Goal: Task Accomplishment & Management: Manage account settings

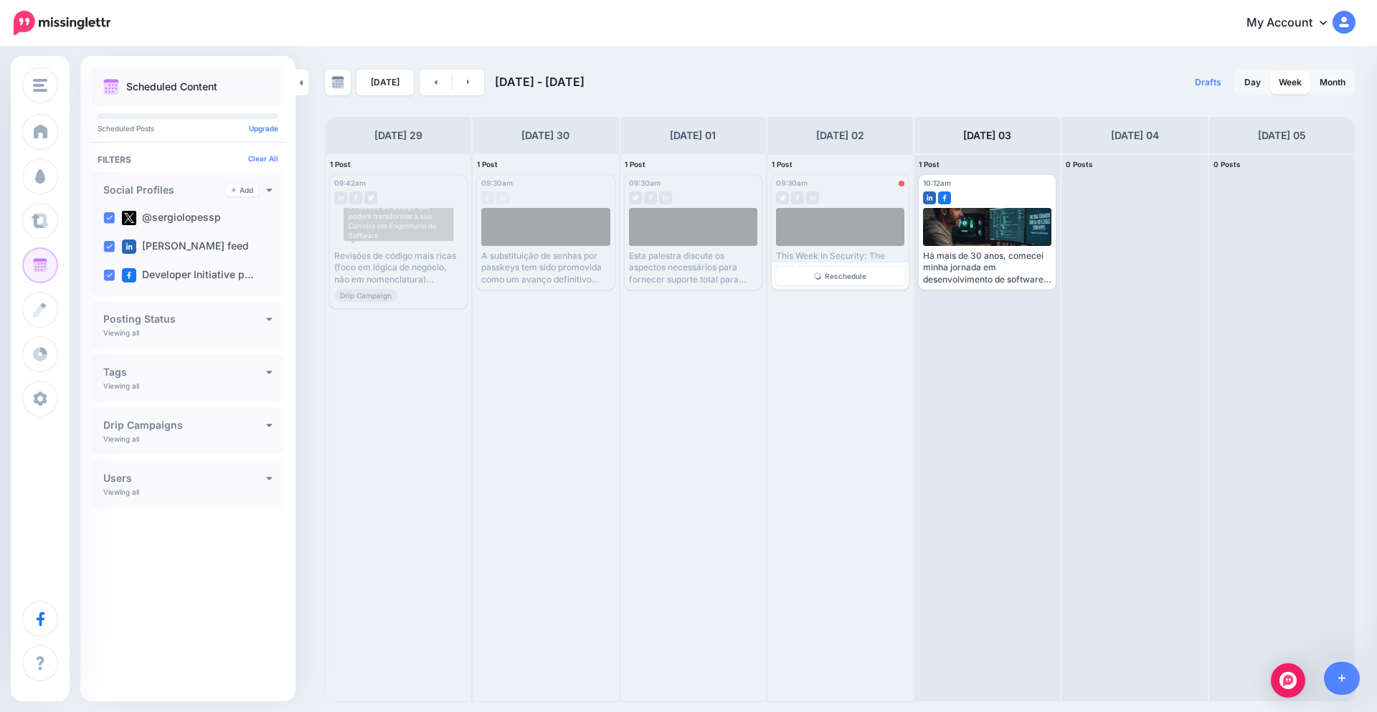
click at [902, 189] on div at bounding box center [840, 194] width 128 height 13
click at [902, 184] on div at bounding box center [902, 184] width 6 height 6
click at [899, 185] on div at bounding box center [902, 184] width 6 height 6
click at [792, 182] on span "09:30am" at bounding box center [792, 183] width 32 height 9
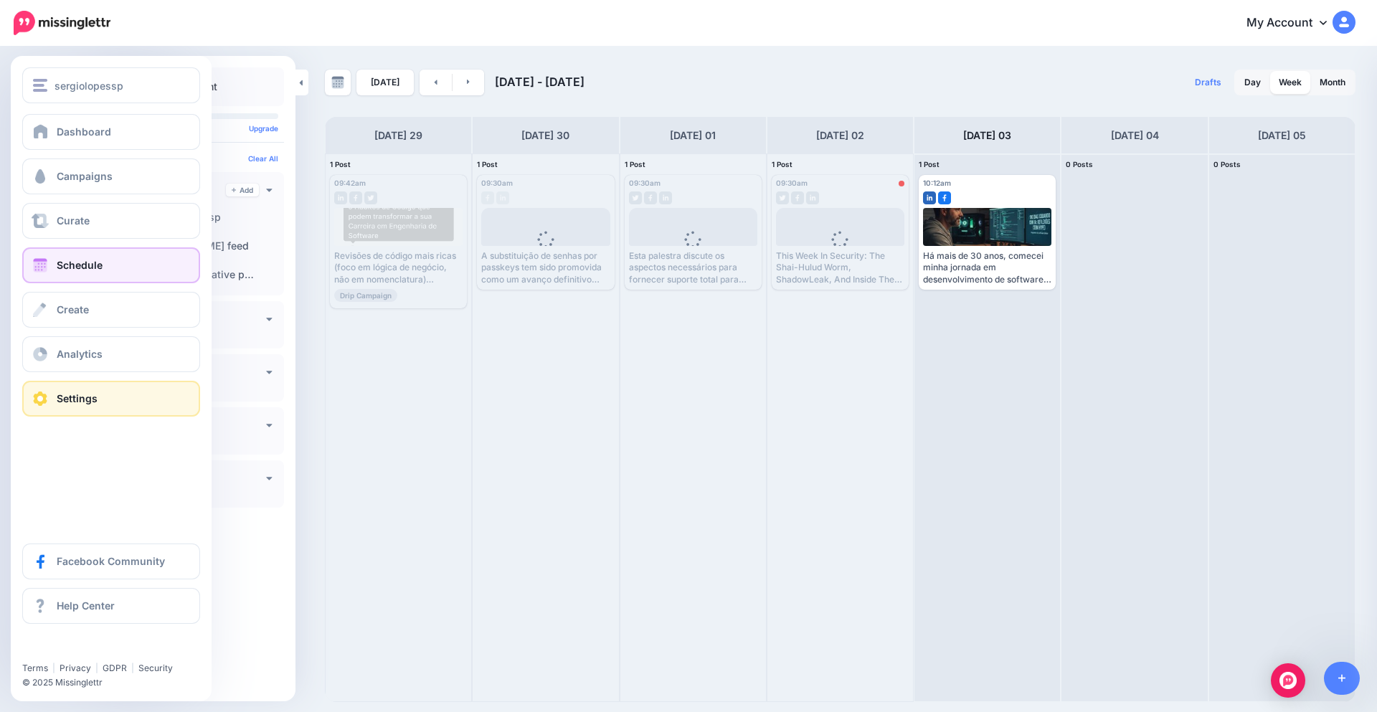
click at [52, 398] on link "Settings" at bounding box center [111, 399] width 178 height 36
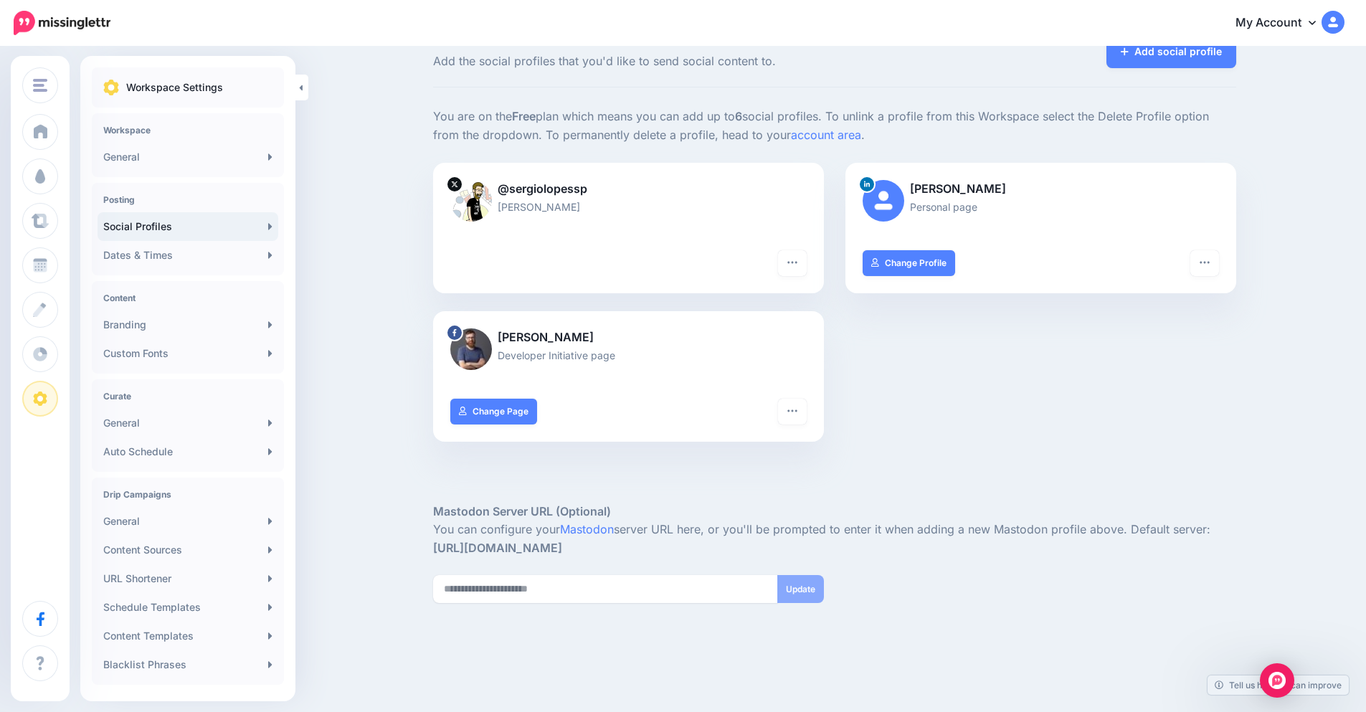
scroll to position [59, 0]
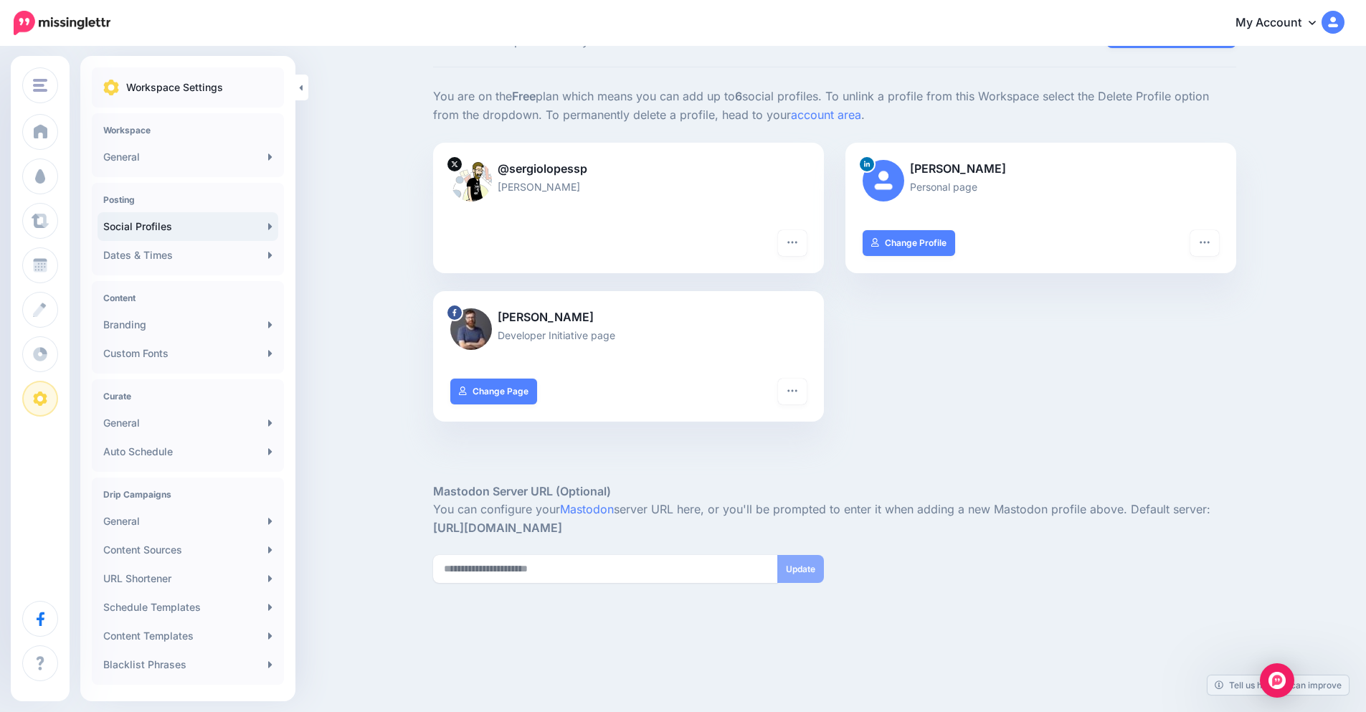
click at [898, 182] on img at bounding box center [884, 181] width 42 height 42
click at [943, 245] on link "Change Profile" at bounding box center [909, 243] width 93 height 26
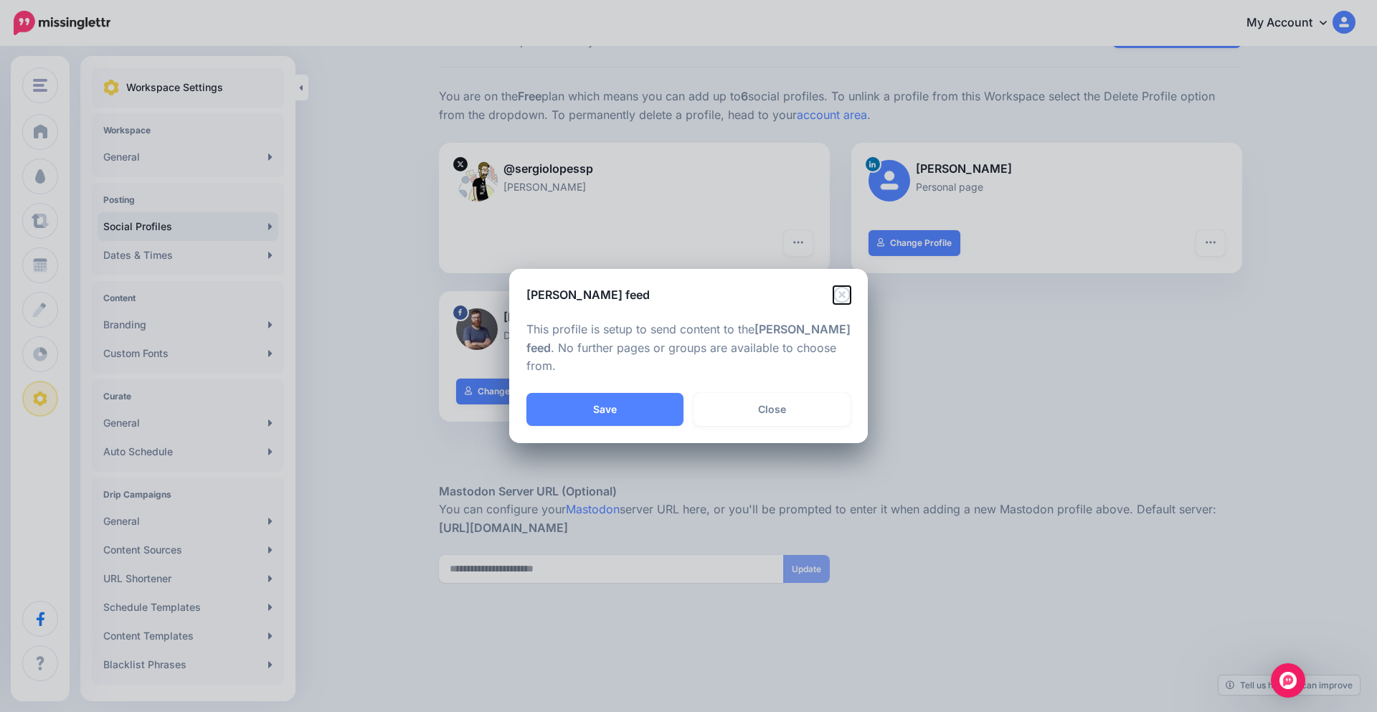
click at [848, 295] on icon "Close" at bounding box center [841, 294] width 17 height 17
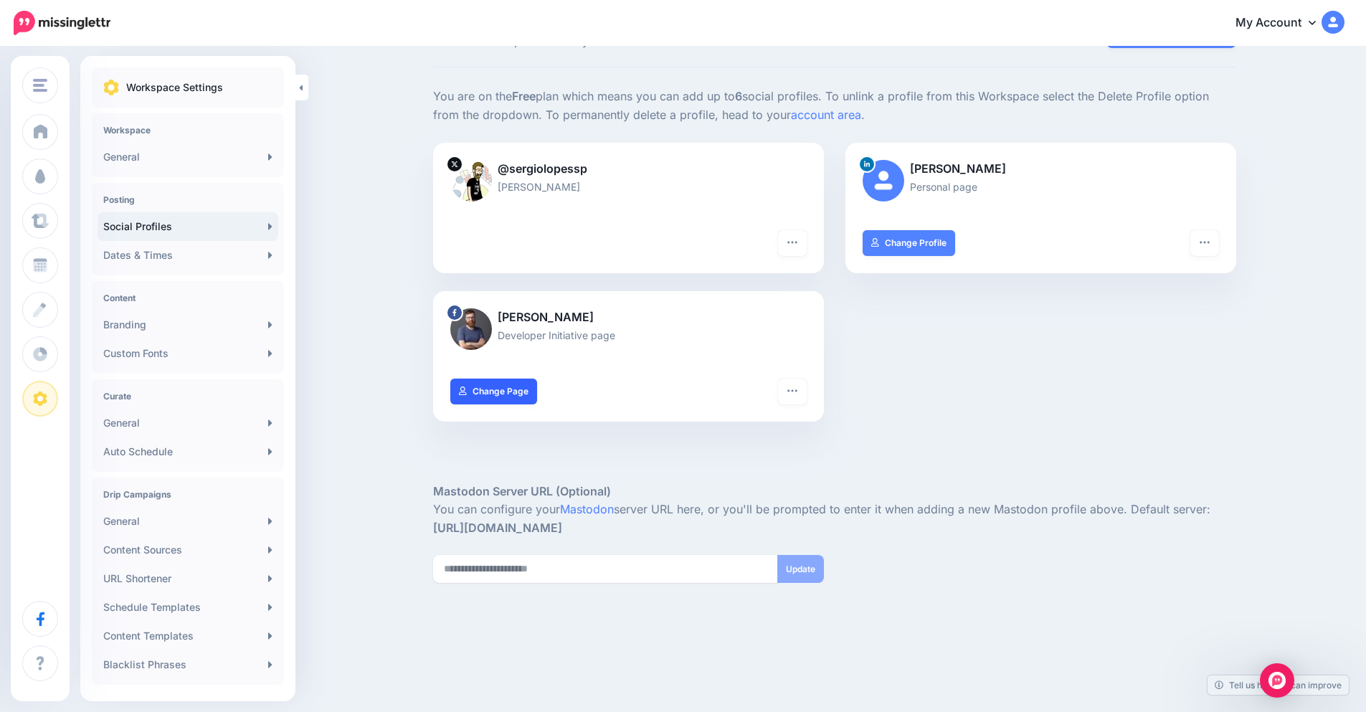
click at [516, 392] on link "Change Page" at bounding box center [493, 392] width 87 height 26
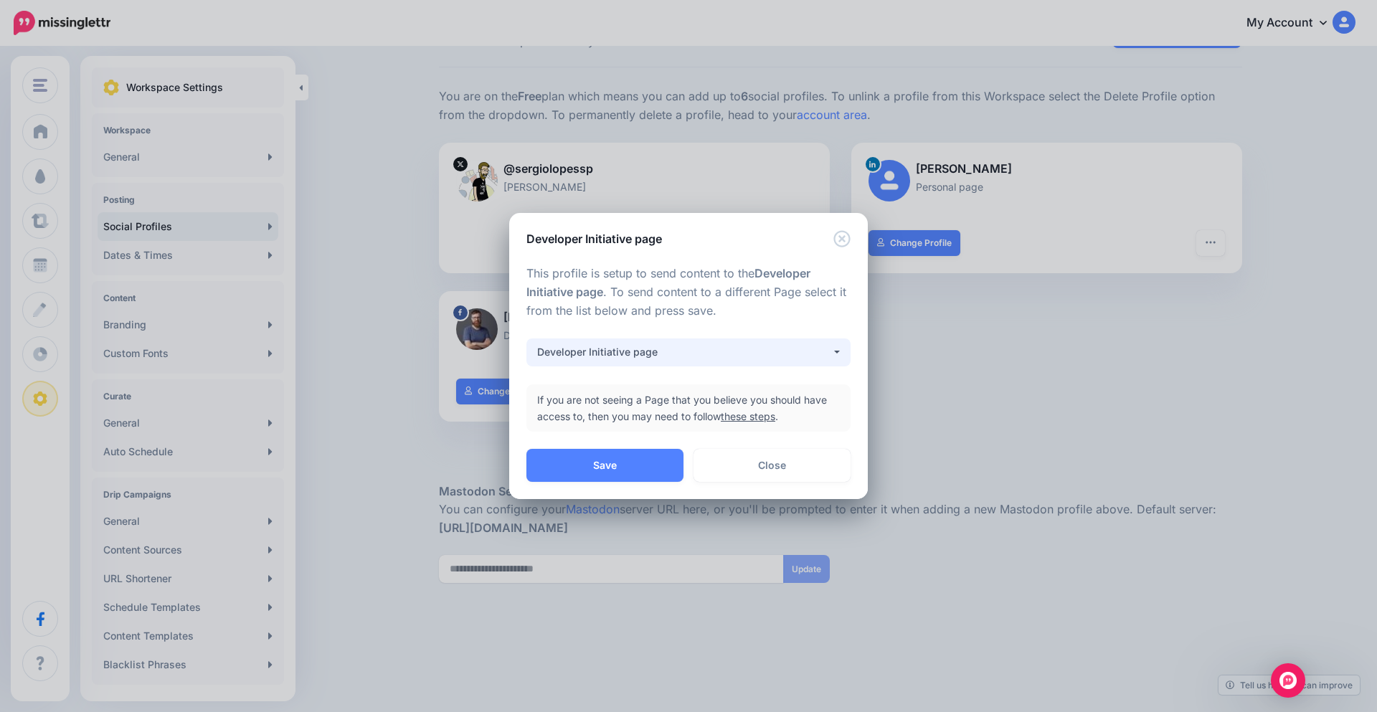
click at [763, 346] on div "Developer Initiative page" at bounding box center [684, 351] width 294 height 17
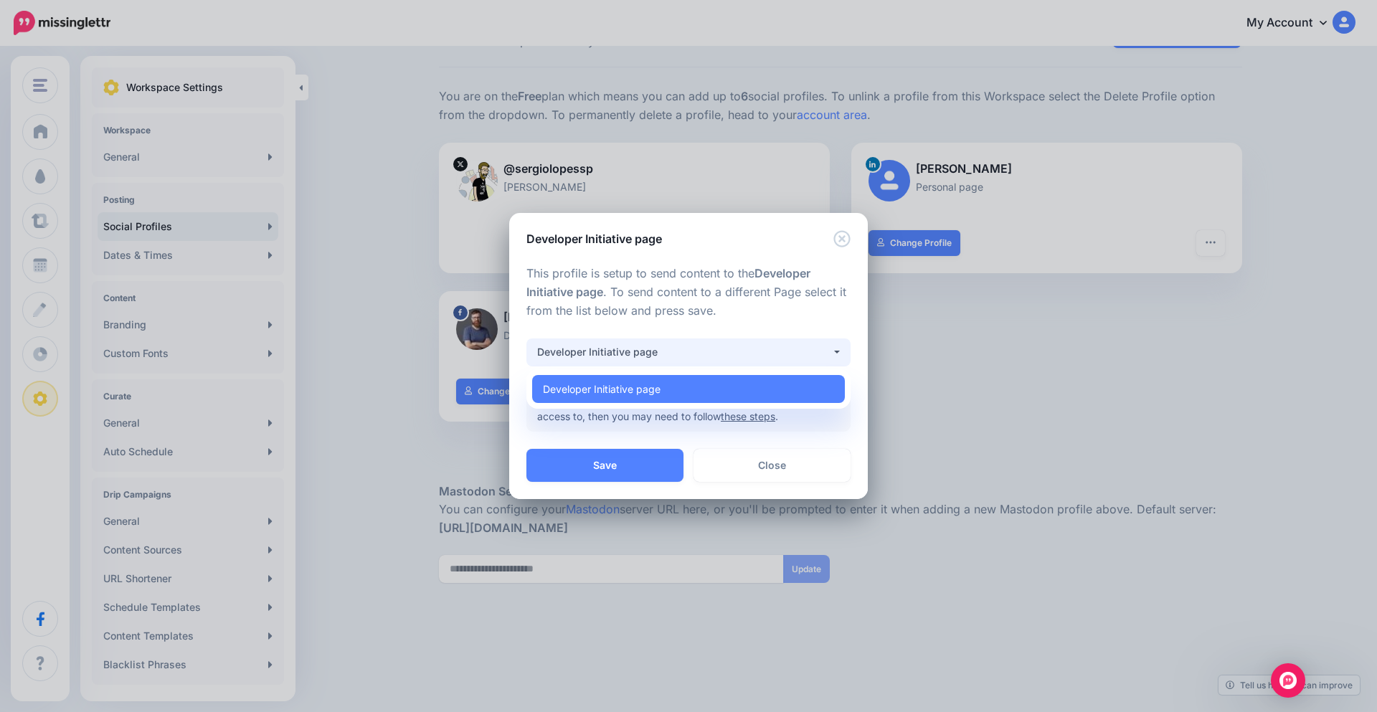
click at [763, 346] on div "Developer Initiative page" at bounding box center [684, 351] width 294 height 17
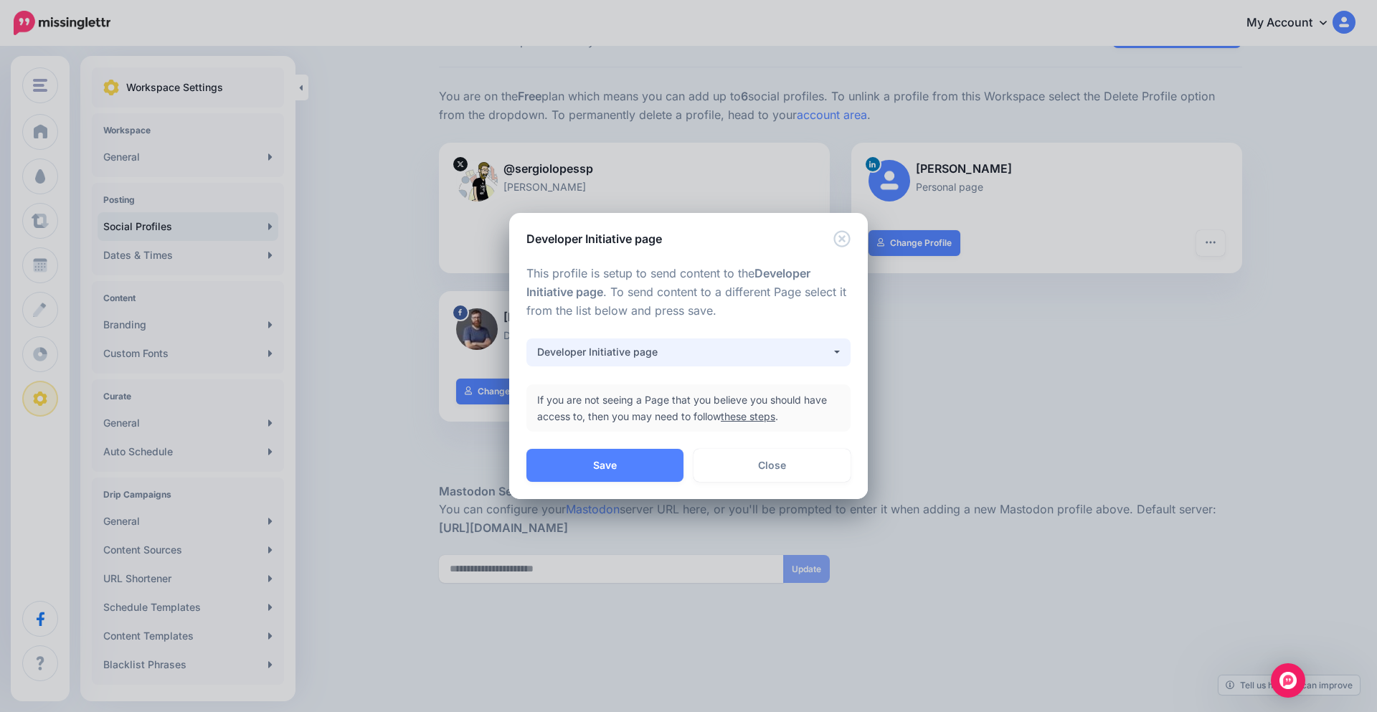
click at [763, 346] on div "Developer Initiative page" at bounding box center [684, 351] width 294 height 17
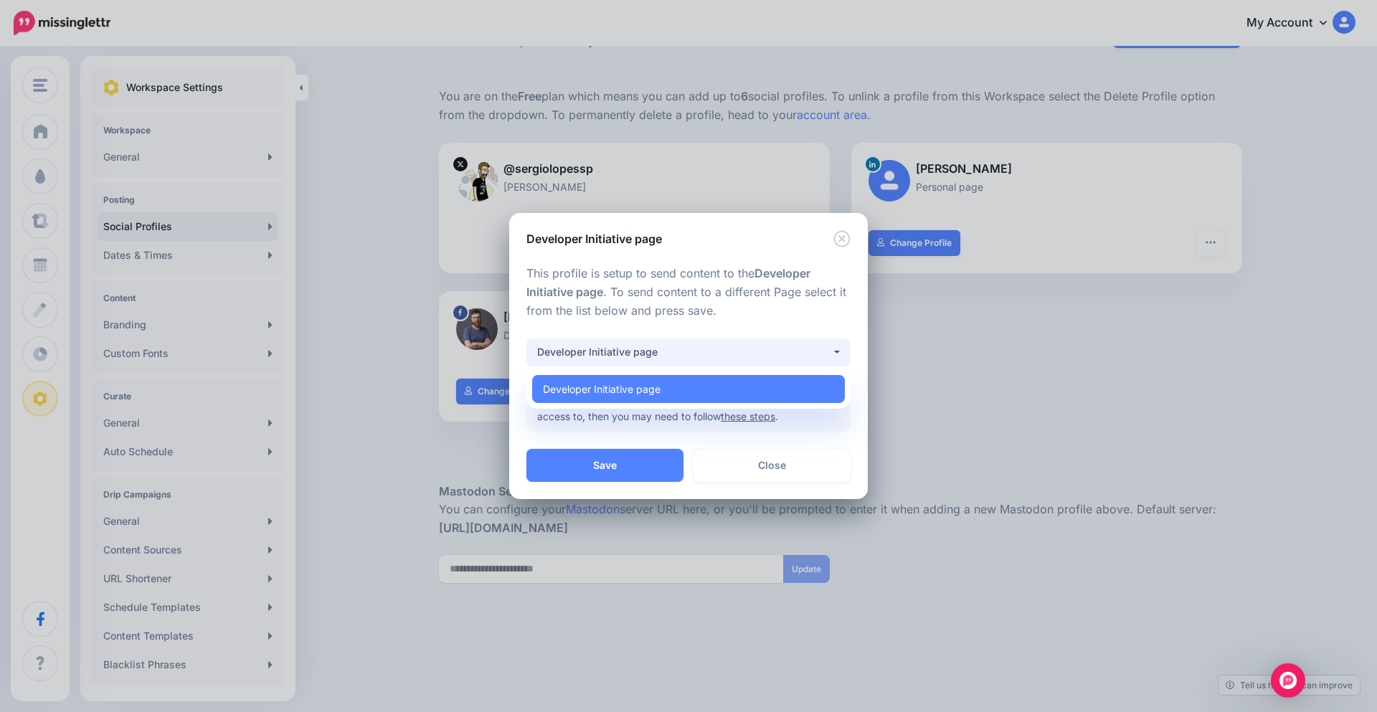
click at [763, 346] on div "Developer Initiative page" at bounding box center [684, 351] width 294 height 17
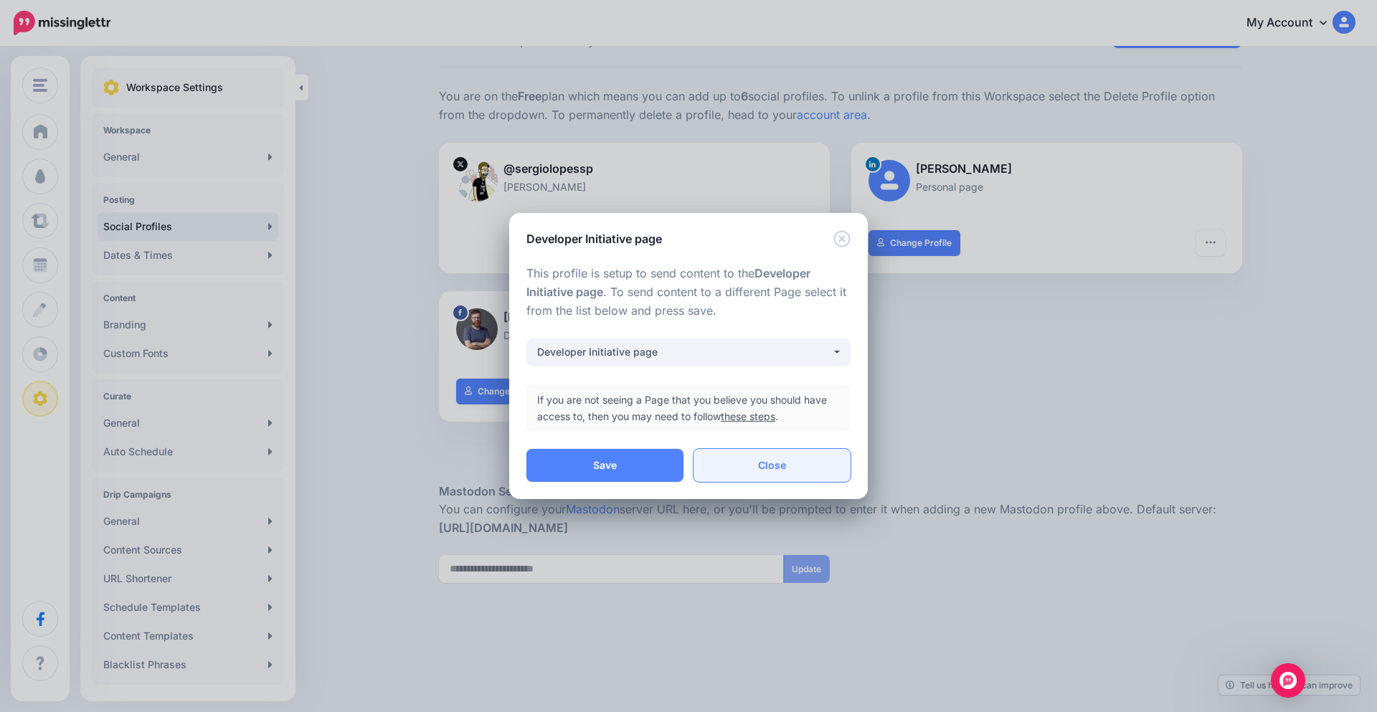
click at [762, 470] on link "Close" at bounding box center [771, 465] width 157 height 33
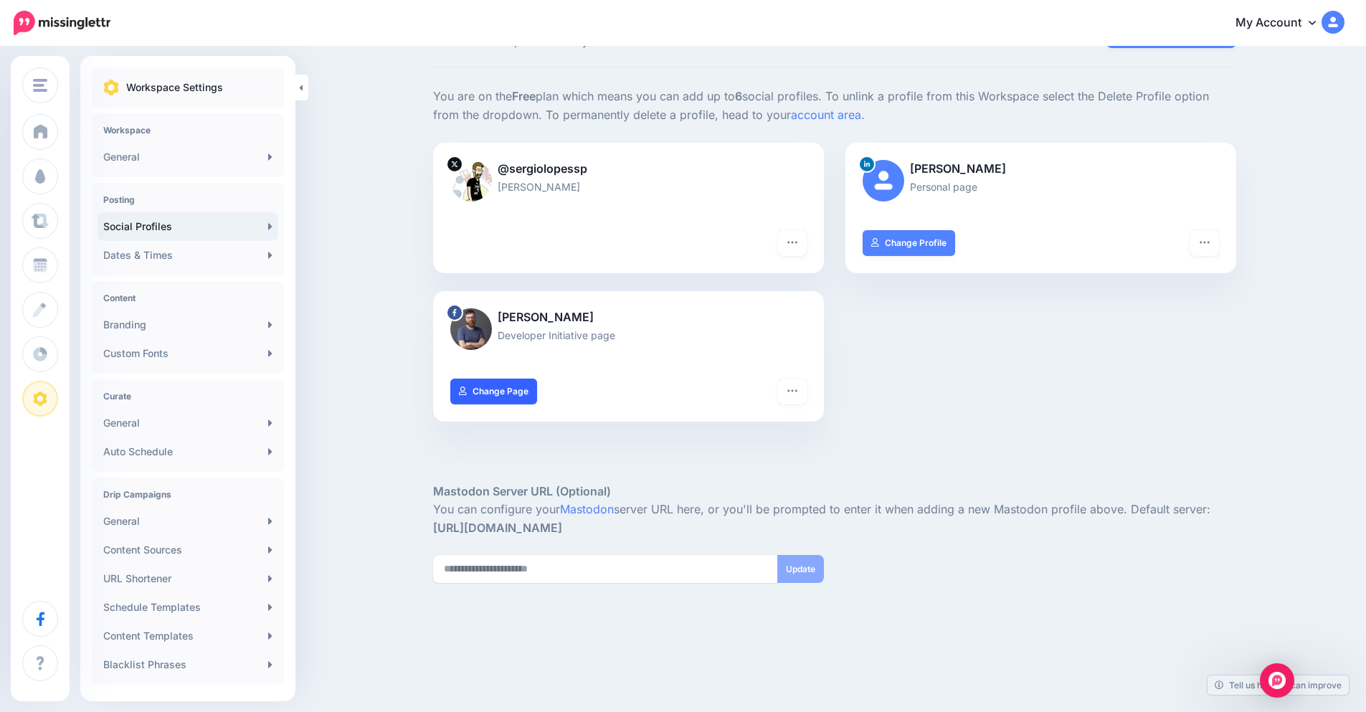
click at [485, 390] on link "Change Page" at bounding box center [493, 392] width 87 height 26
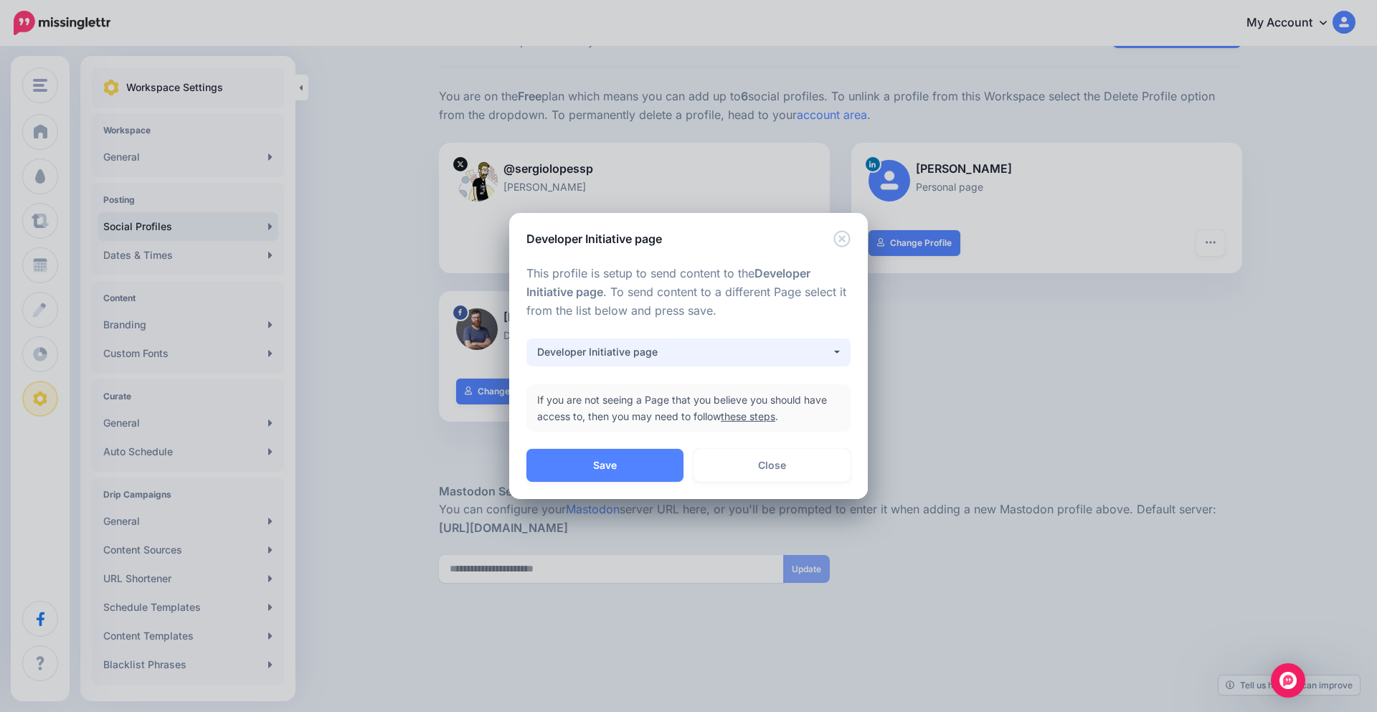
click at [726, 354] on div "Developer Initiative page" at bounding box center [684, 351] width 294 height 17
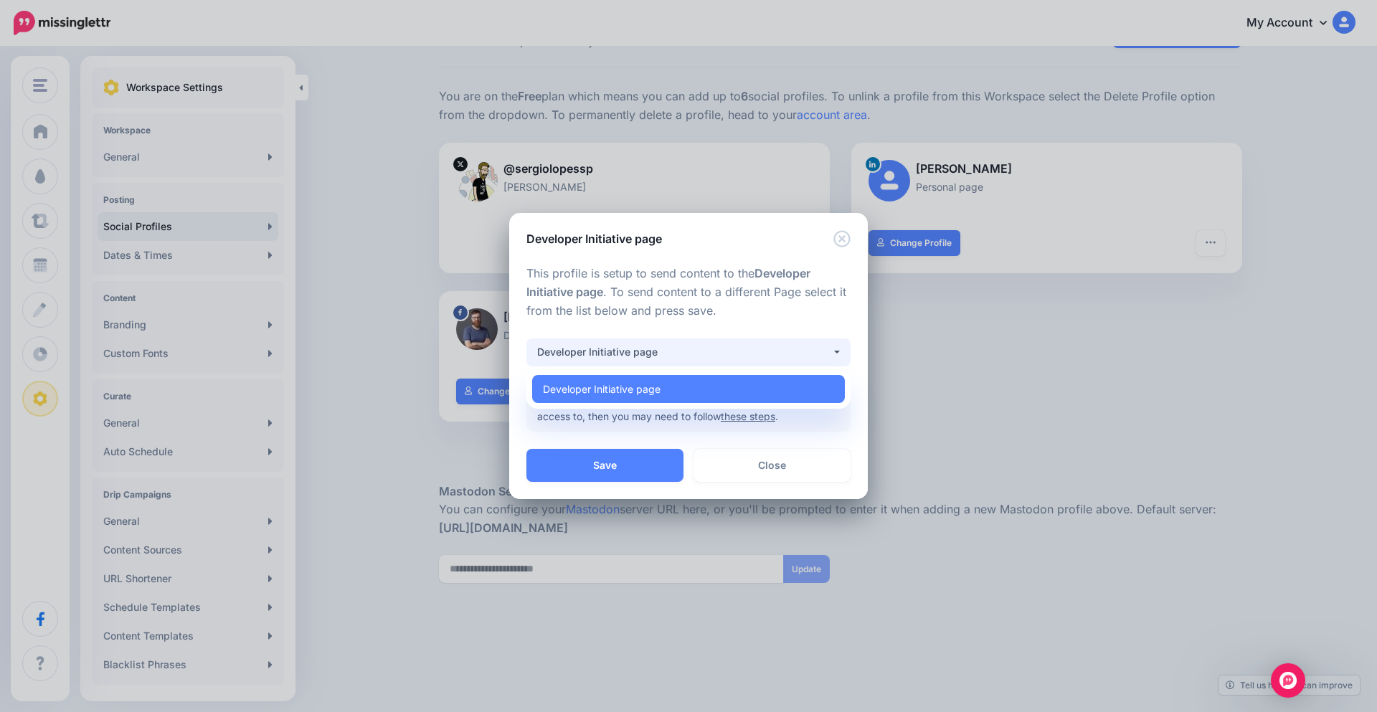
click at [726, 354] on div "Developer Initiative page" at bounding box center [684, 351] width 294 height 17
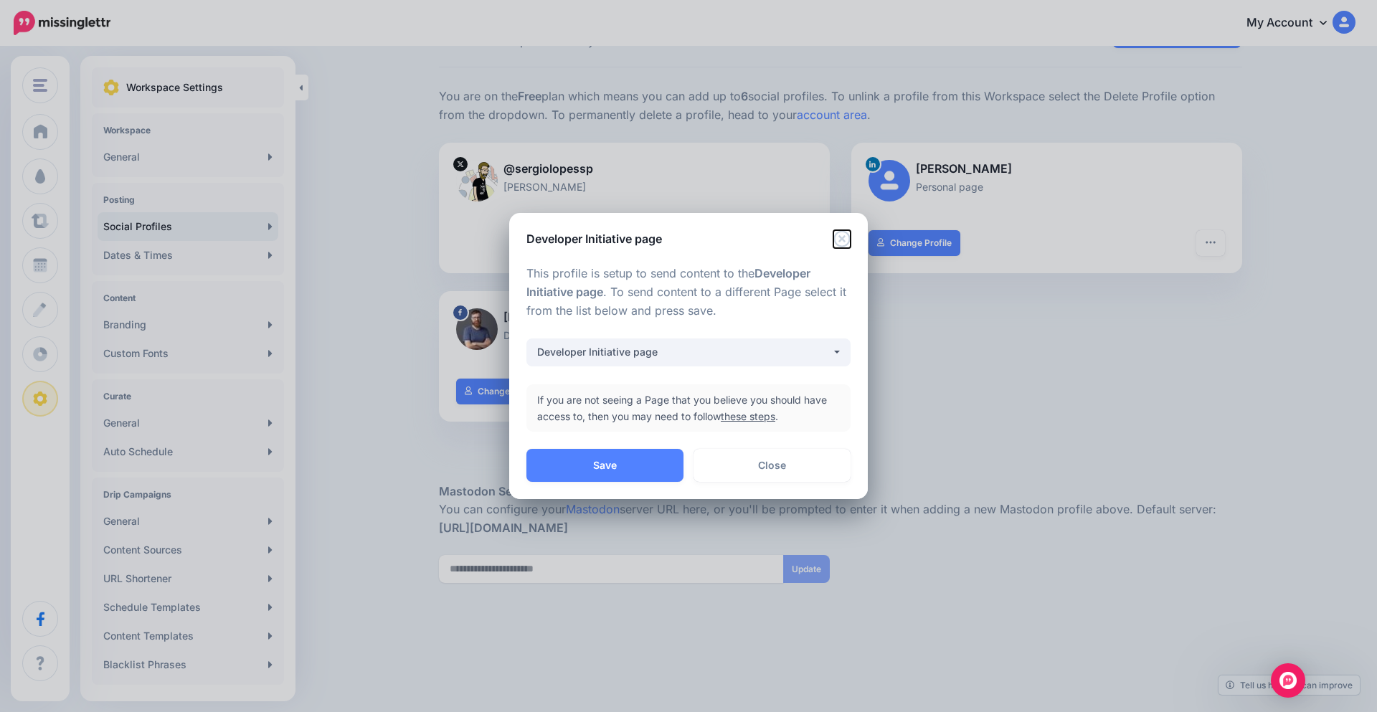
click at [835, 240] on icon "Close" at bounding box center [841, 238] width 17 height 17
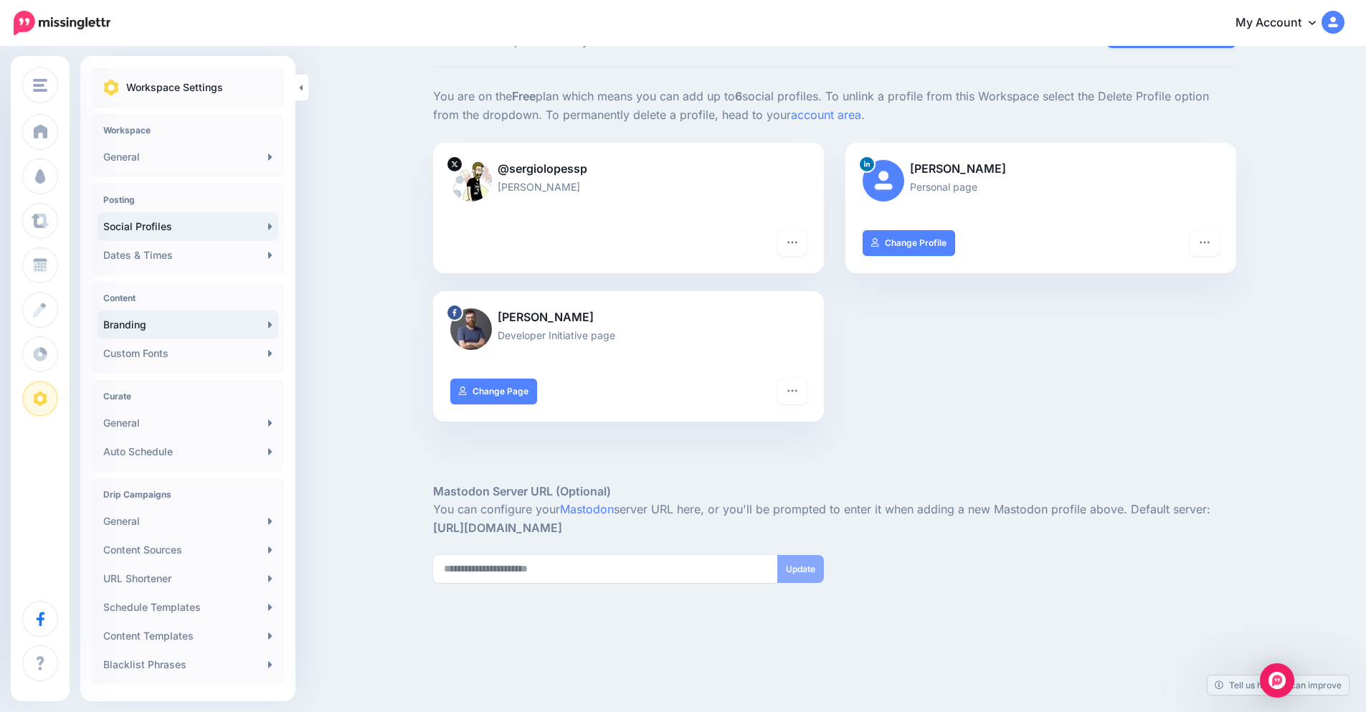
scroll to position [76, 0]
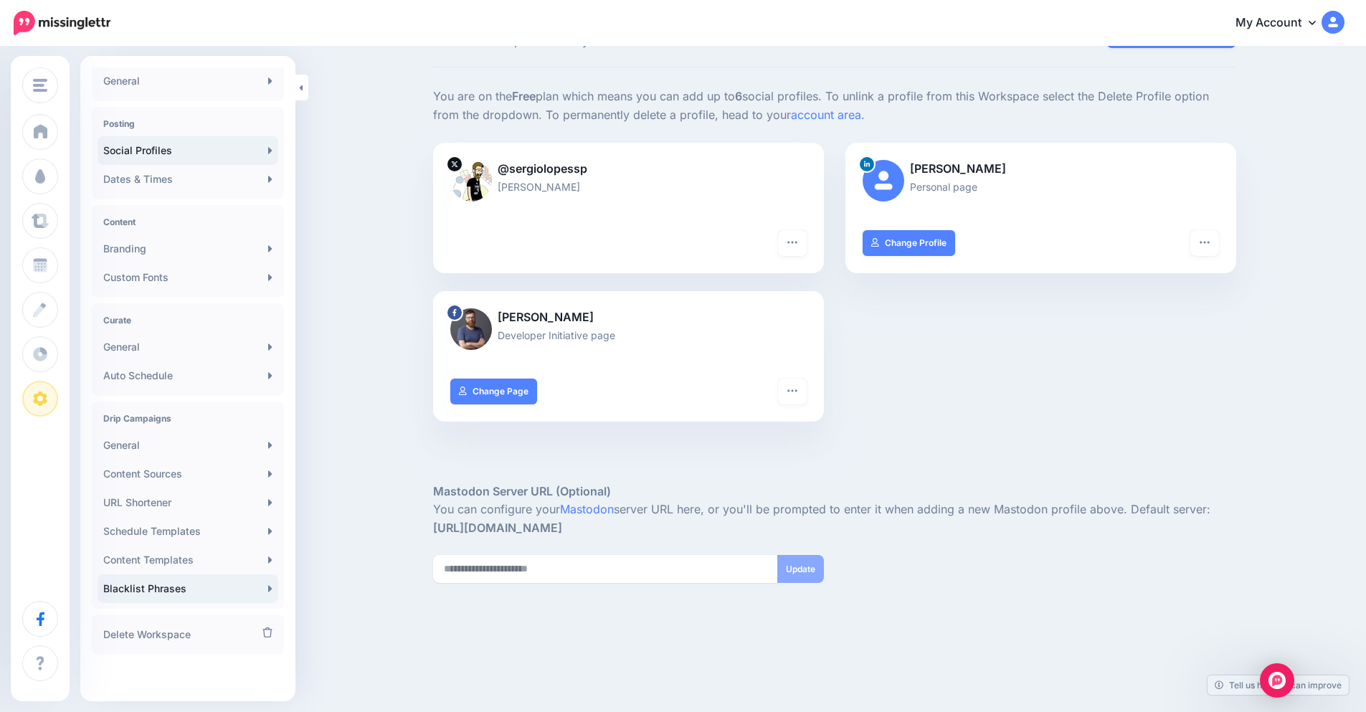
click at [169, 583] on link "Blacklist Phrases" at bounding box center [188, 588] width 181 height 29
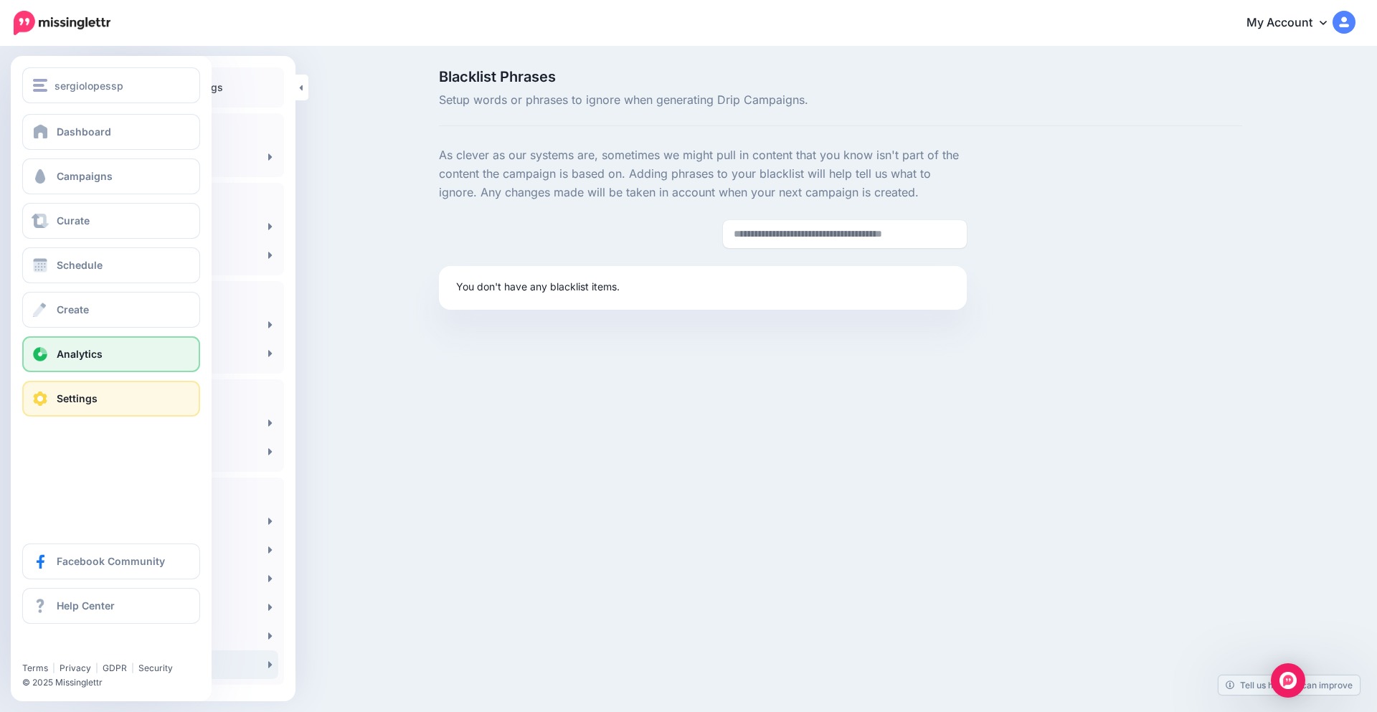
click at [82, 353] on span "Analytics" at bounding box center [80, 354] width 46 height 12
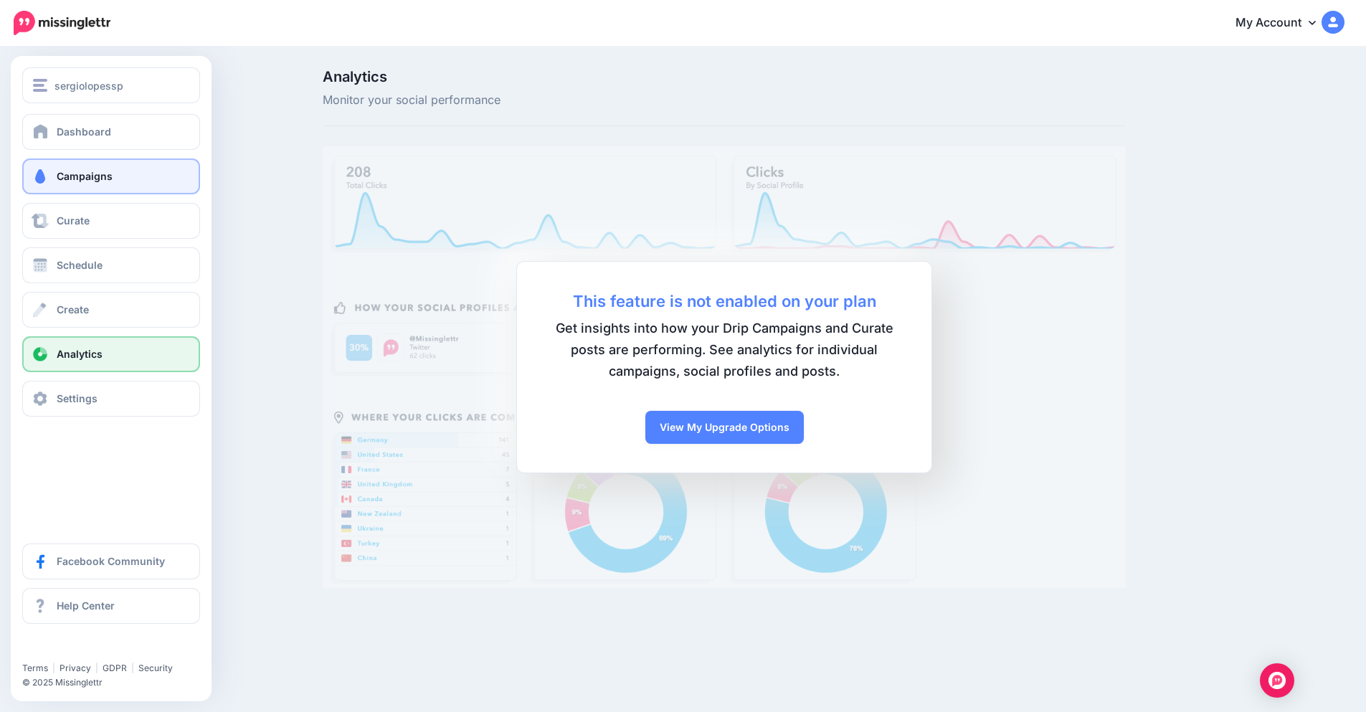
click at [104, 174] on span "Campaigns" at bounding box center [85, 176] width 56 height 12
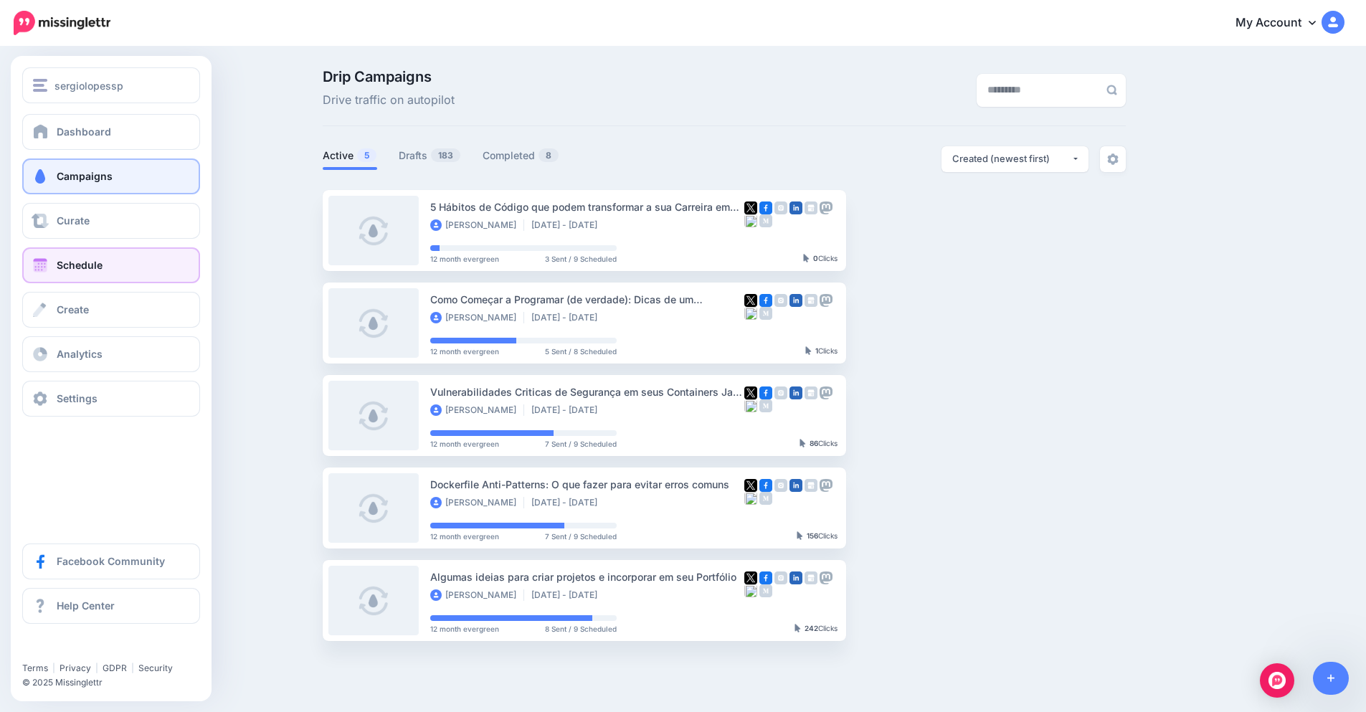
click at [67, 273] on link "Schedule" at bounding box center [111, 265] width 178 height 36
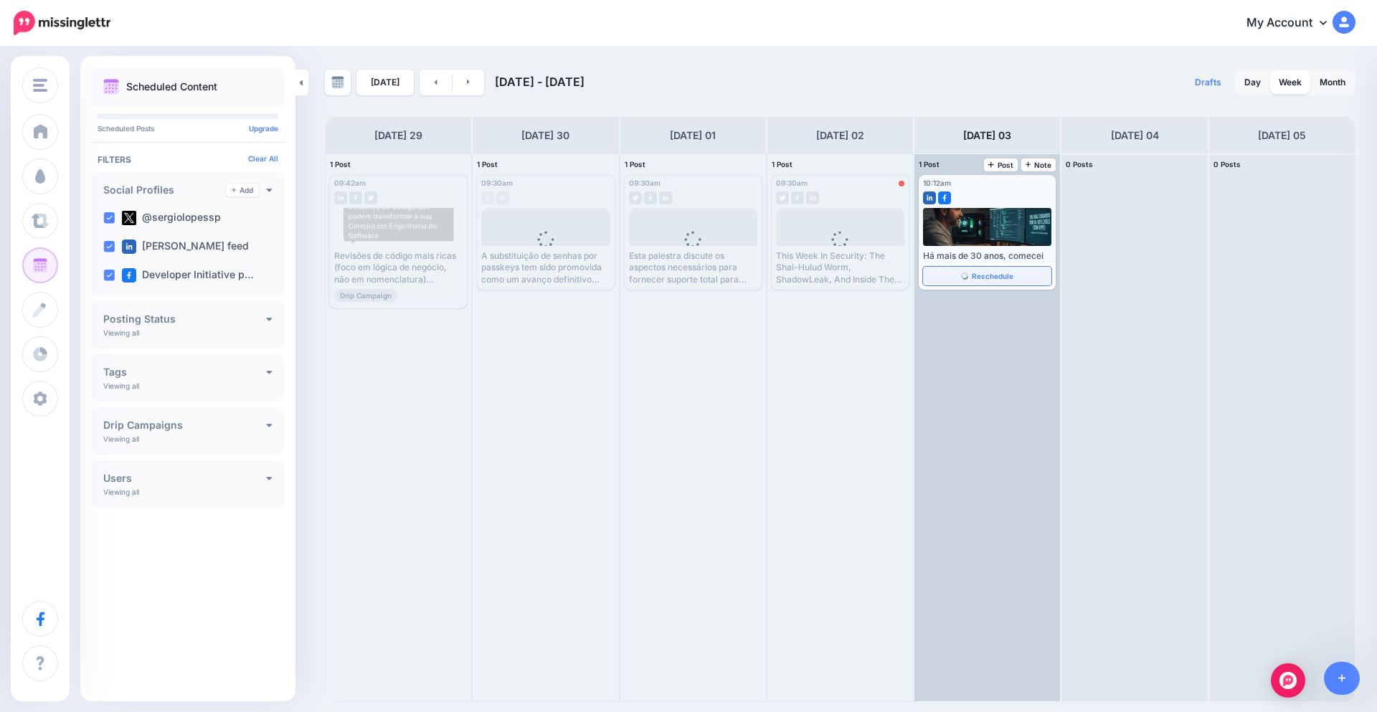
click at [1010, 280] on span "Reschedule" at bounding box center [993, 275] width 42 height 7
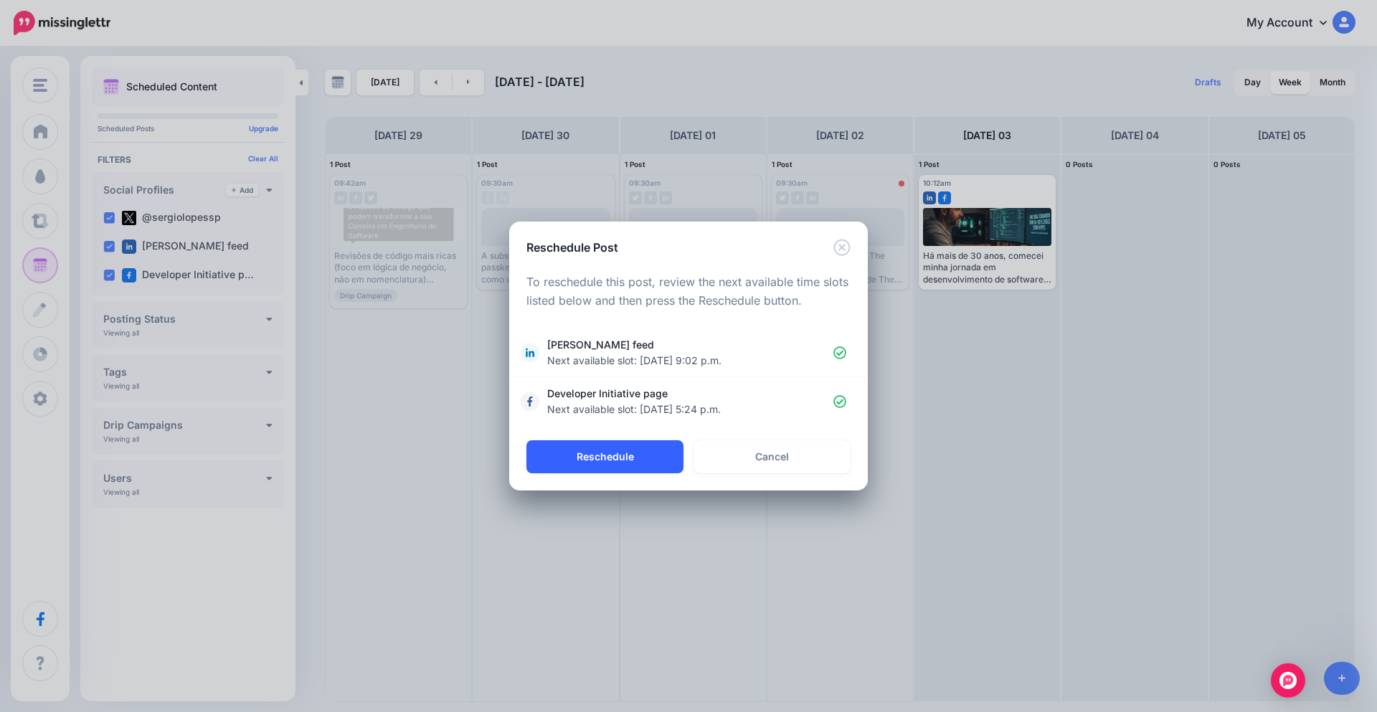
click at [636, 452] on button "Reschedule" at bounding box center [604, 456] width 157 height 33
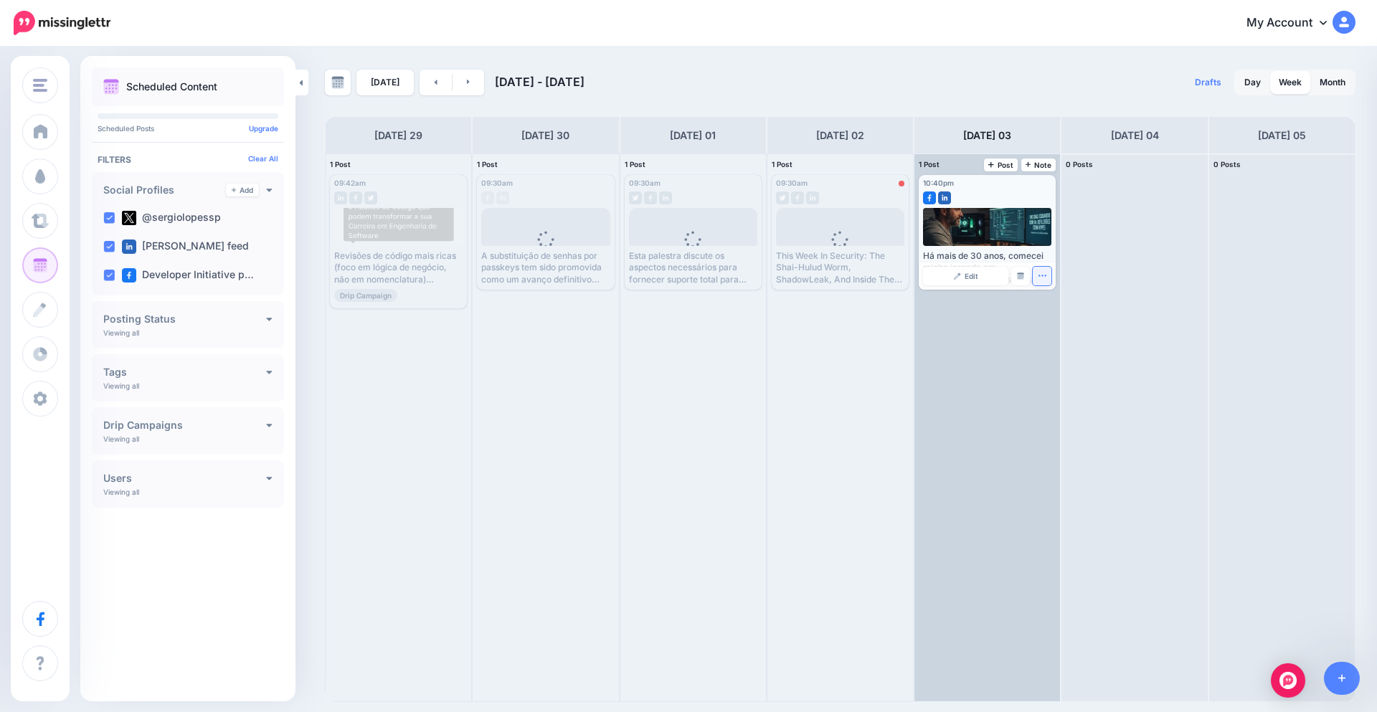
click at [1038, 275] on icon "button" at bounding box center [1042, 275] width 9 height 9
click at [975, 278] on span "Edit" at bounding box center [971, 275] width 14 height 7
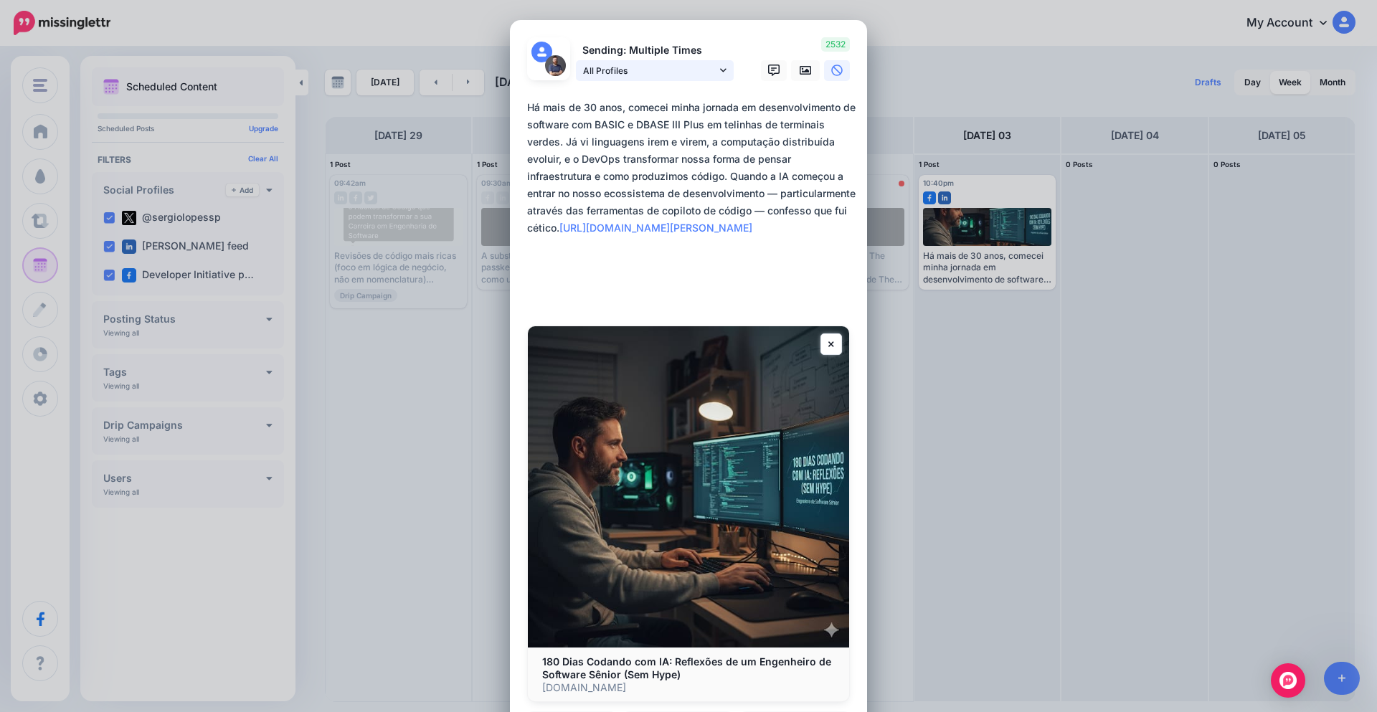
click at [662, 67] on span "All Profiles" at bounding box center [649, 70] width 133 height 15
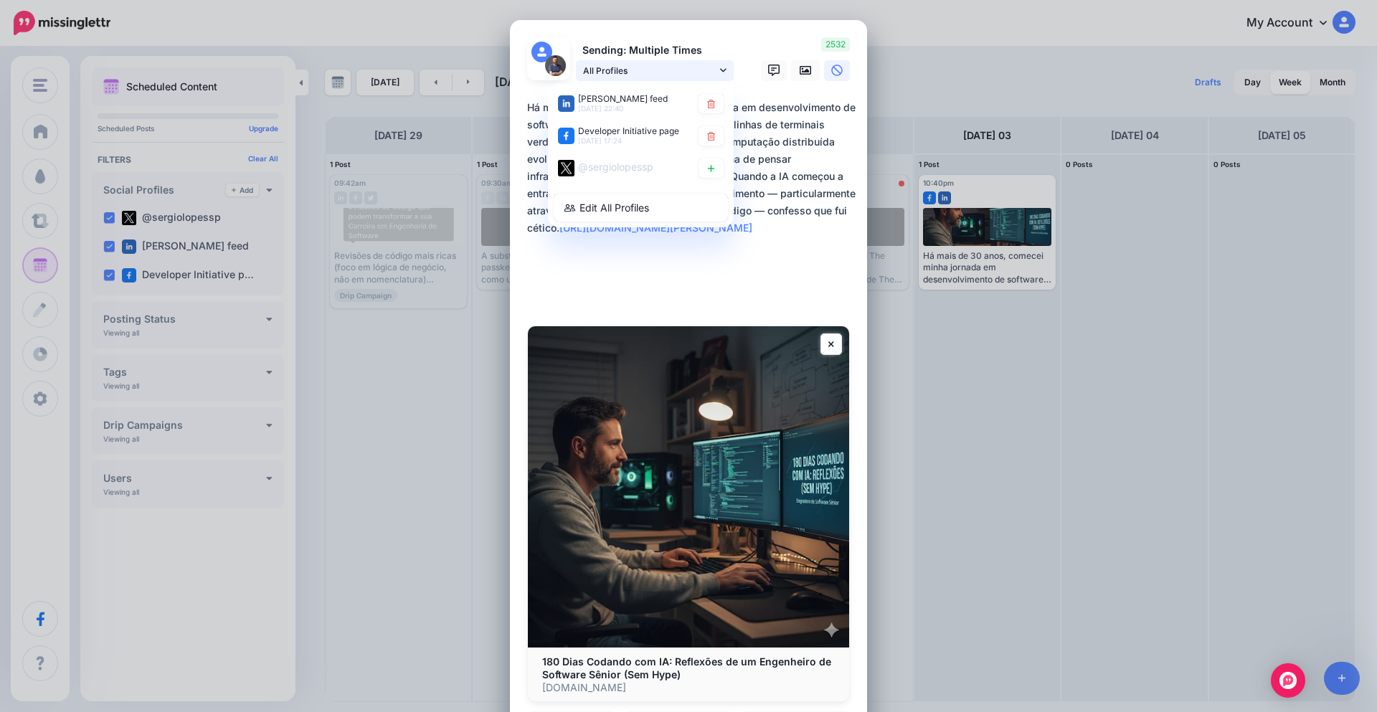
click at [665, 67] on span "All Profiles" at bounding box center [649, 70] width 133 height 15
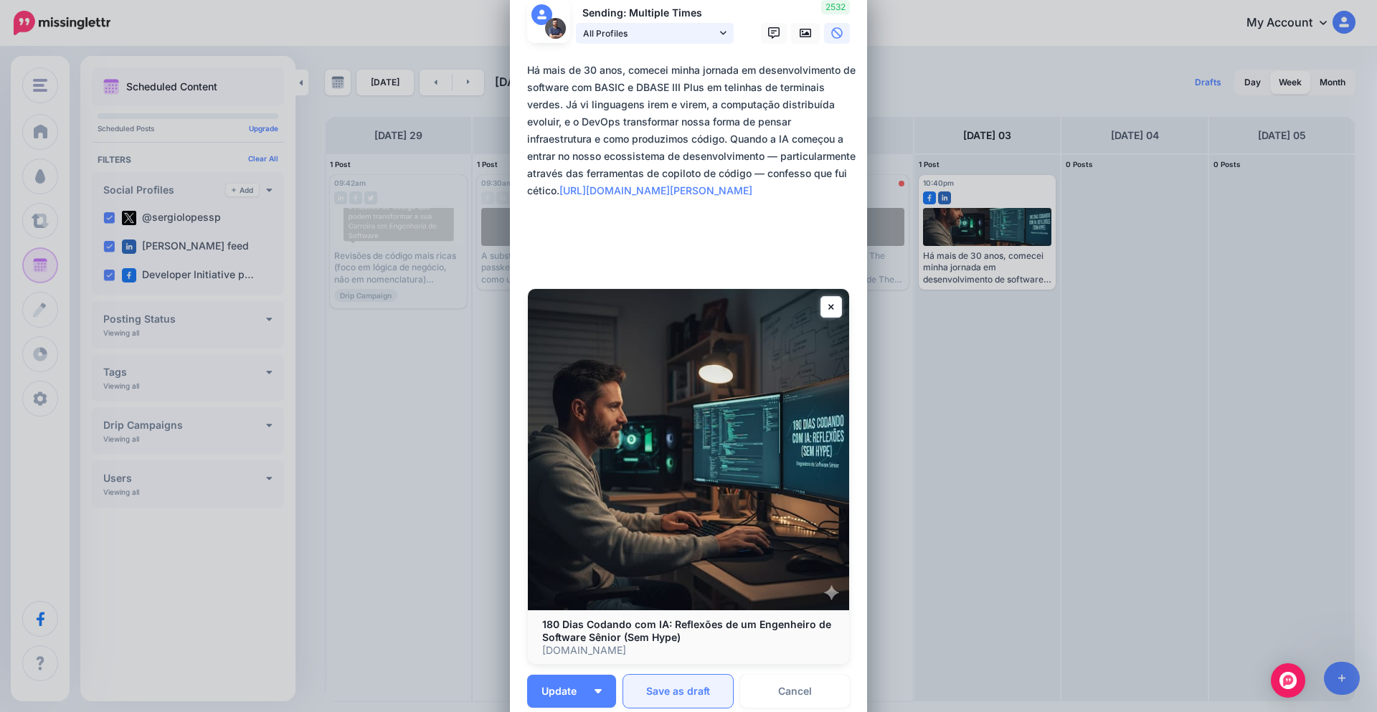
scroll to position [34, 0]
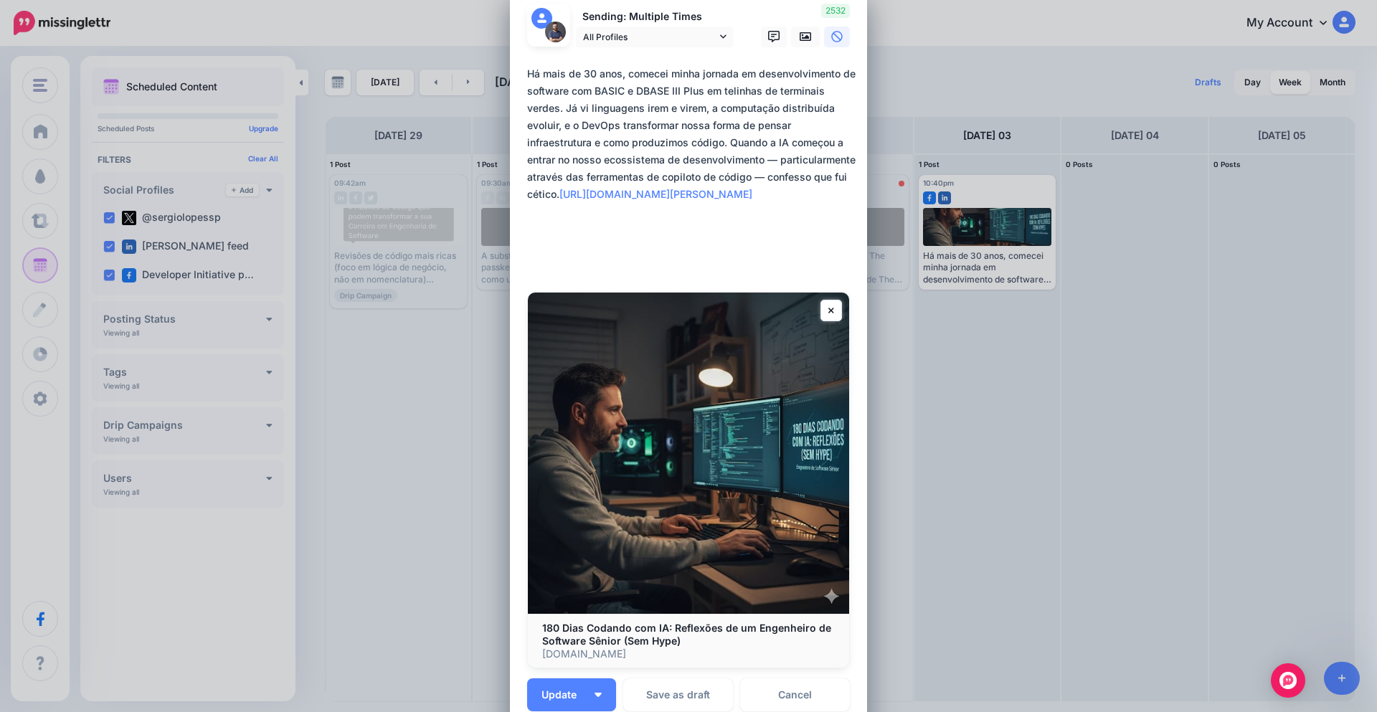
drag, startPoint x: 523, startPoint y: 72, endPoint x: 584, endPoint y: 190, distance: 132.8
click at [584, 190] on textarea "**********" at bounding box center [692, 168] width 330 height 207
drag, startPoint x: 578, startPoint y: 265, endPoint x: 523, endPoint y: 225, distance: 67.9
click at [527, 225] on textarea "**********" at bounding box center [692, 168] width 330 height 207
click at [784, 700] on link "Cancel" at bounding box center [795, 694] width 110 height 33
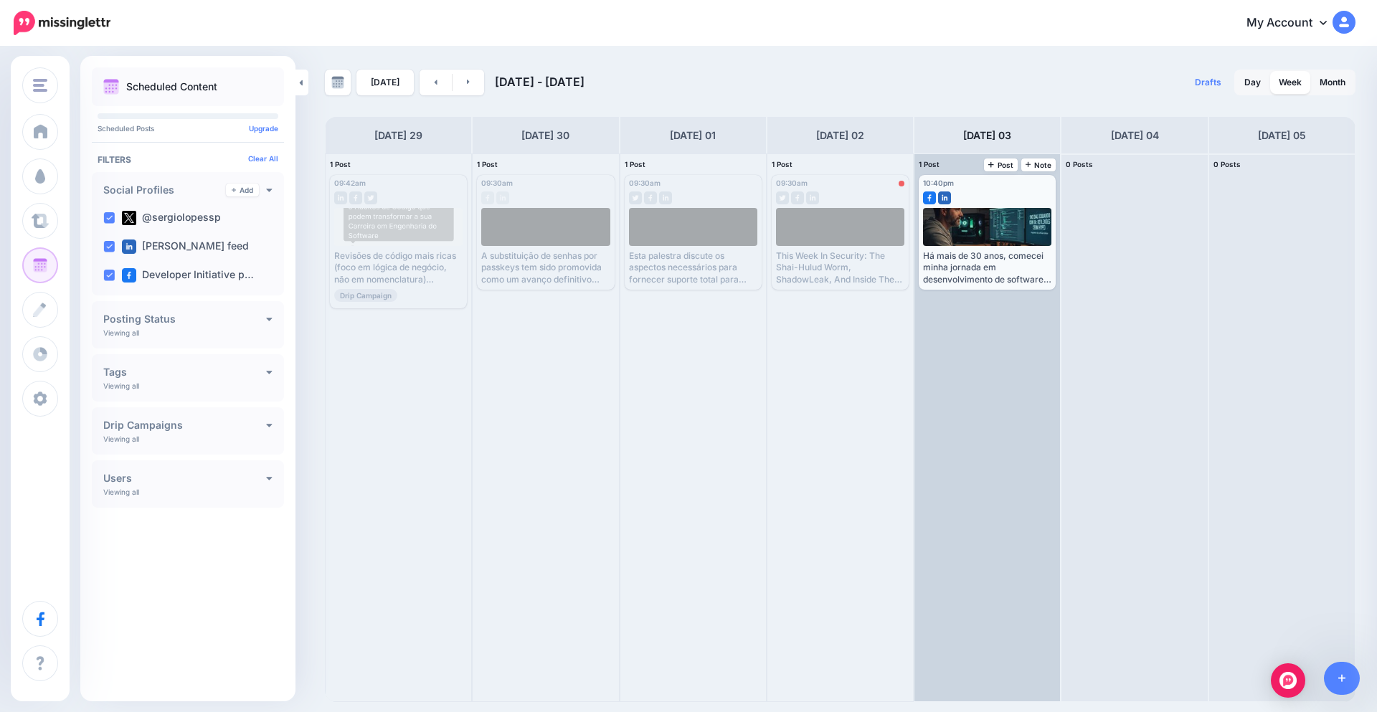
scroll to position [0, 0]
click at [974, 278] on span "Edit" at bounding box center [971, 275] width 14 height 7
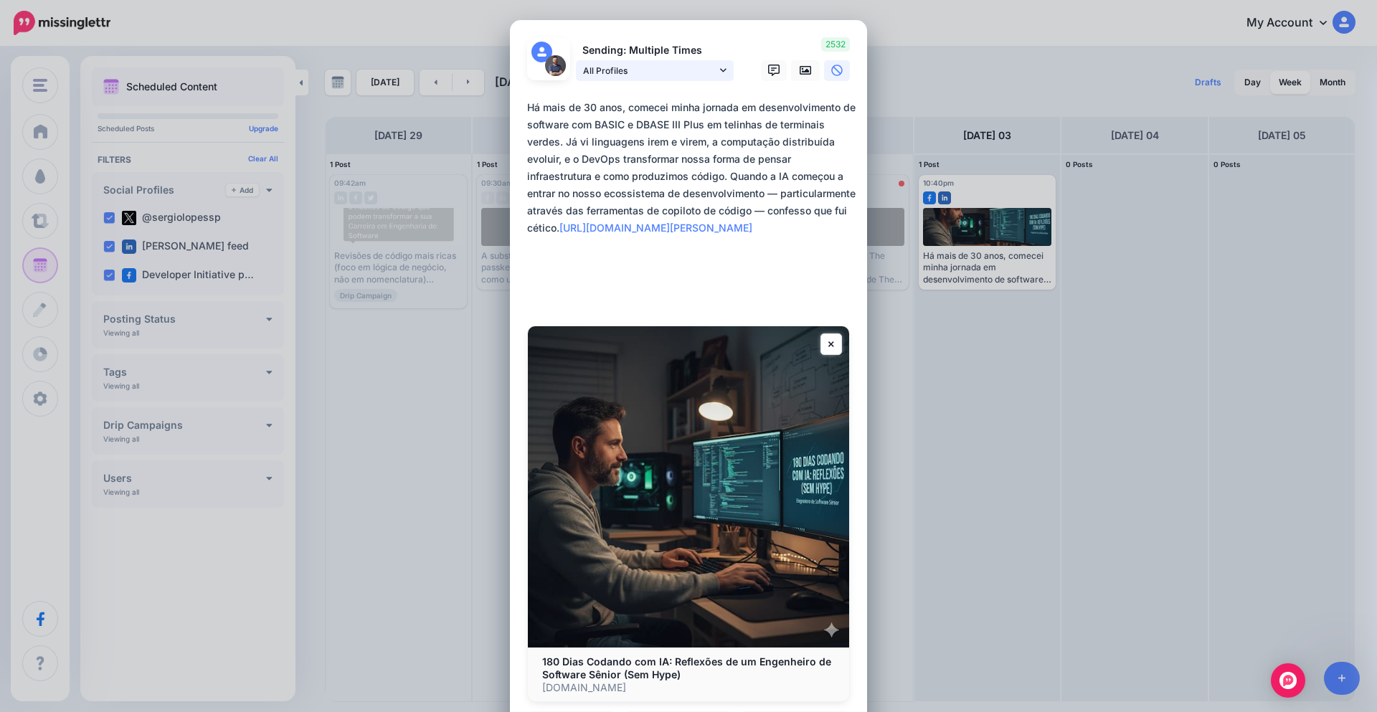
click at [704, 69] on span "All Profiles" at bounding box center [649, 70] width 133 height 15
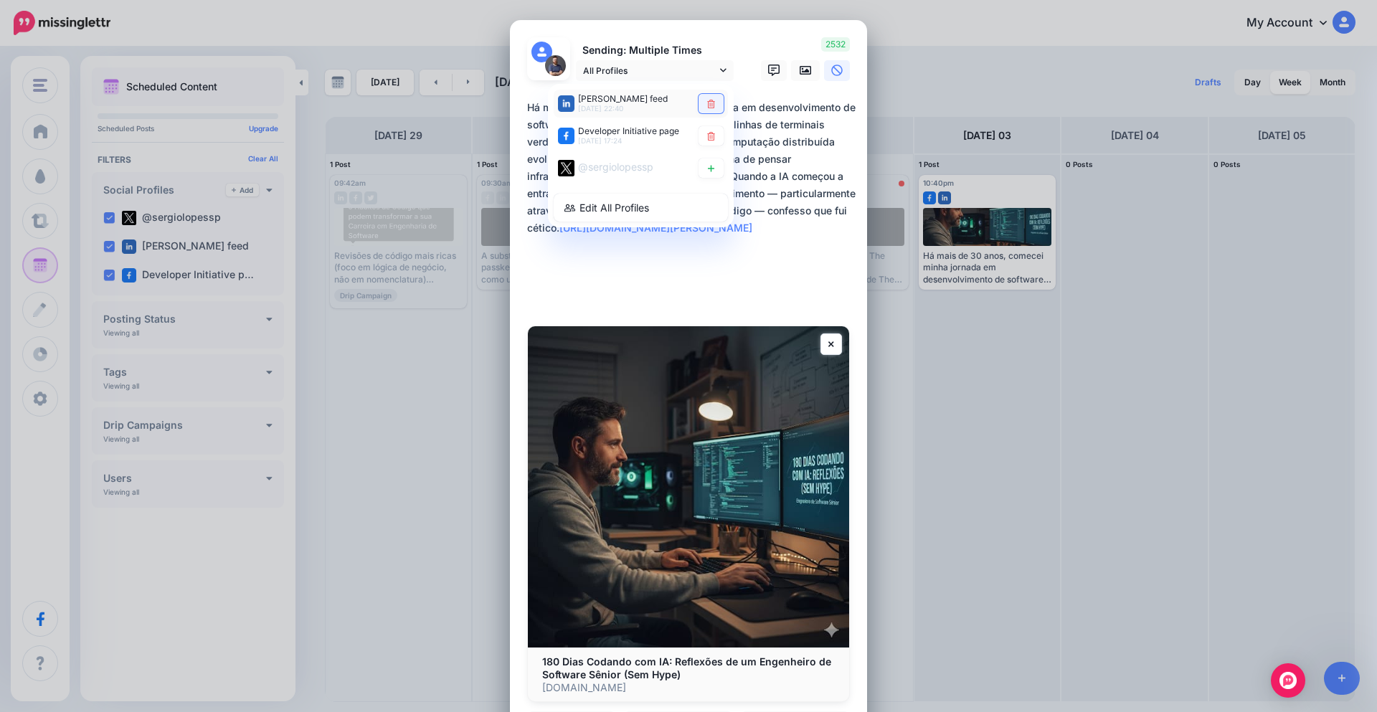
click at [705, 96] on link at bounding box center [710, 103] width 25 height 19
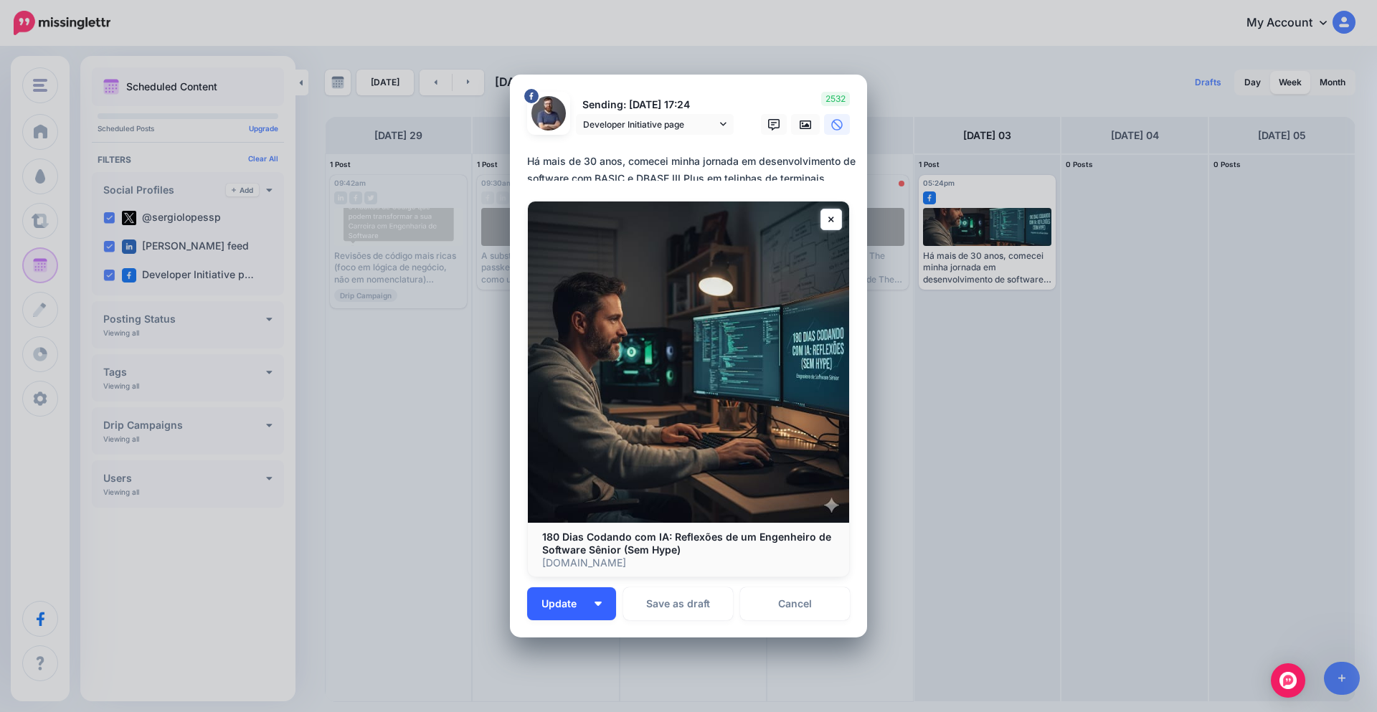
click at [577, 608] on span "Update" at bounding box center [564, 604] width 46 height 10
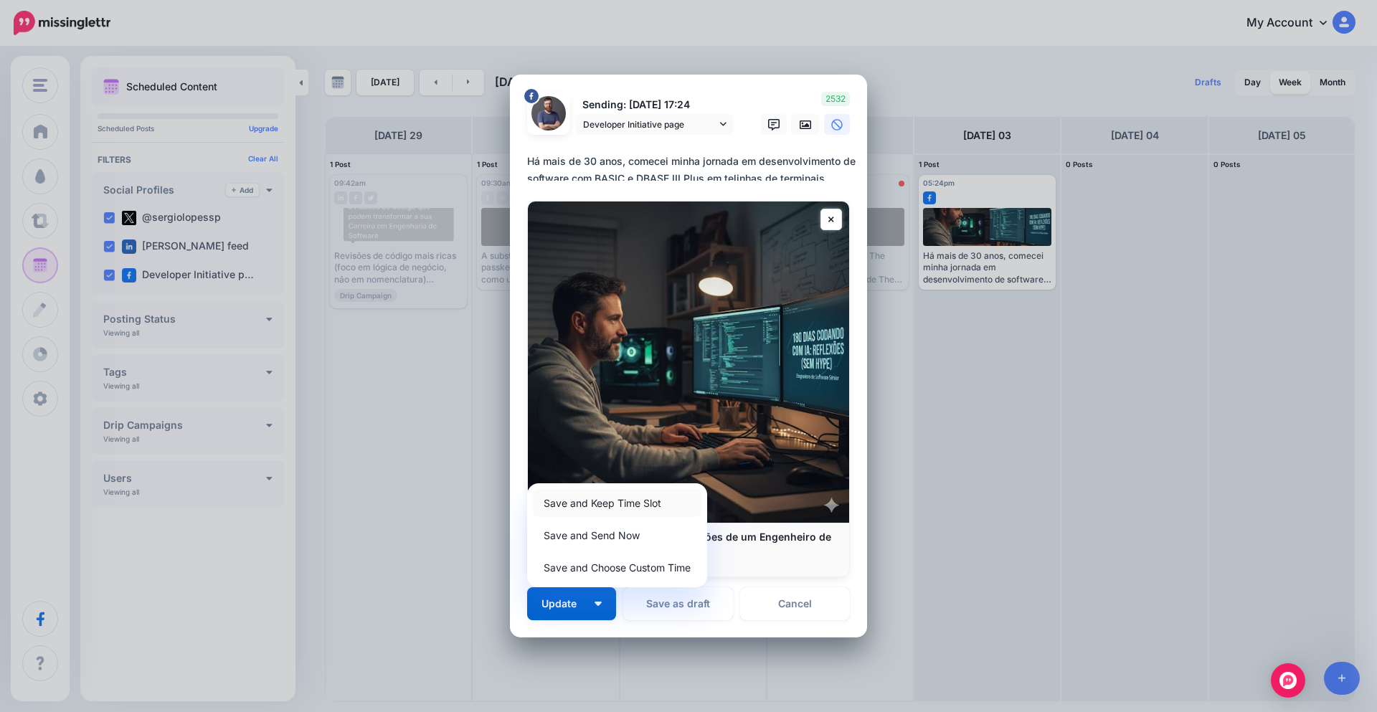
click at [610, 506] on link "Save and Keep Time Slot" at bounding box center [617, 503] width 169 height 28
